Goal: Information Seeking & Learning: Learn about a topic

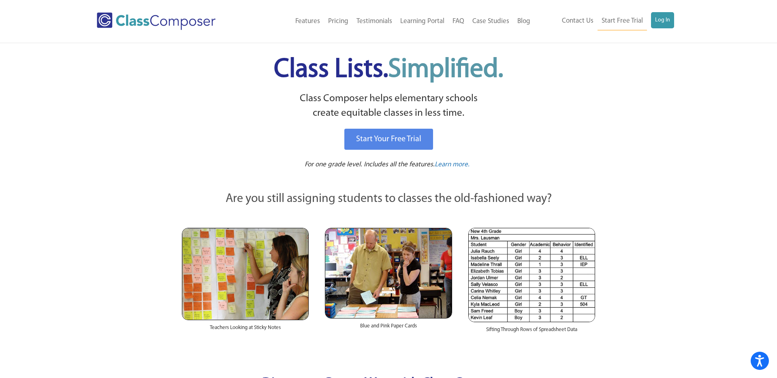
click at [457, 19] on link "FAQ" at bounding box center [458, 22] width 20 height 18
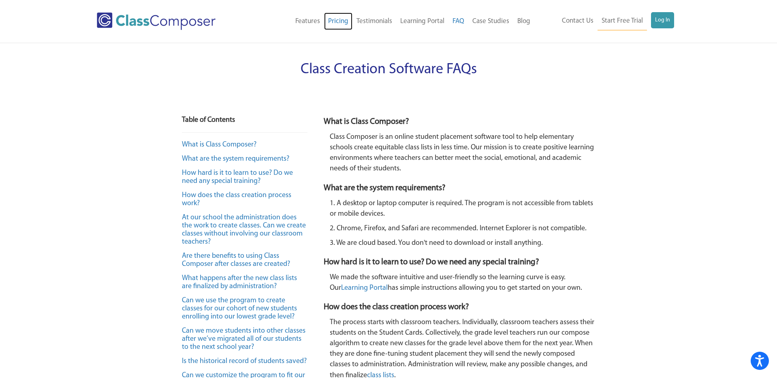
click at [339, 21] on link "Pricing" at bounding box center [338, 22] width 28 height 18
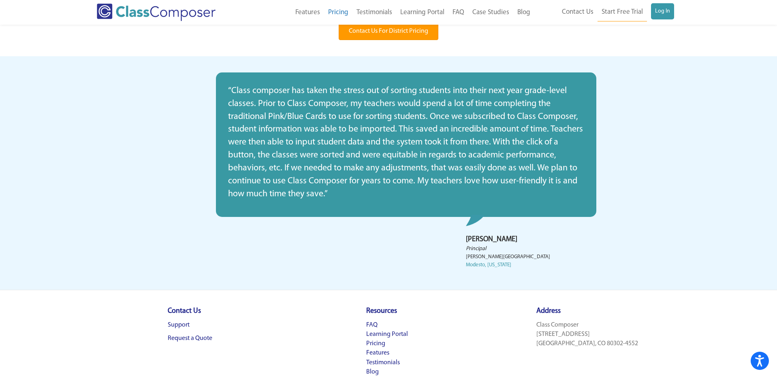
scroll to position [219, 0]
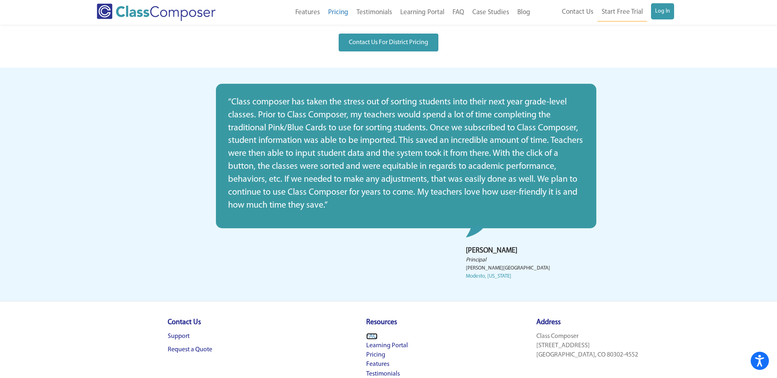
click at [376, 334] on link "FAQ" at bounding box center [371, 336] width 11 height 6
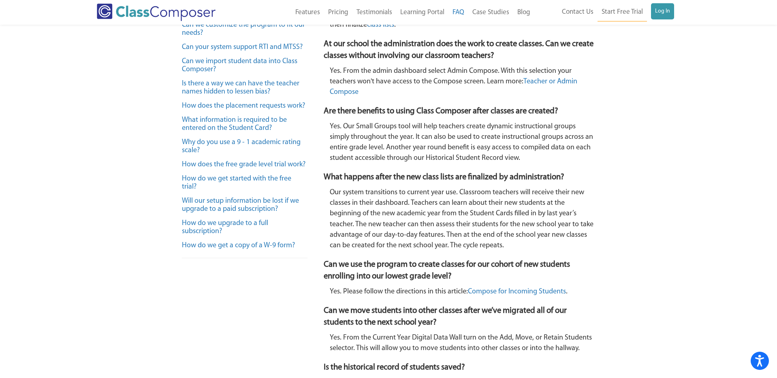
scroll to position [351, 0]
